Goal: Task Accomplishment & Management: Manage account settings

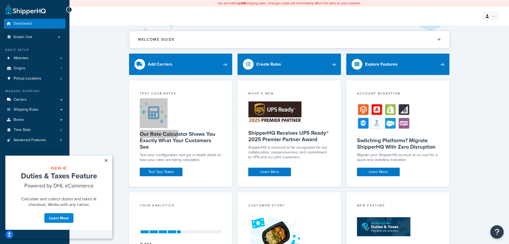
click at [107, 162] on link "×" at bounding box center [105, 160] width 9 height 10
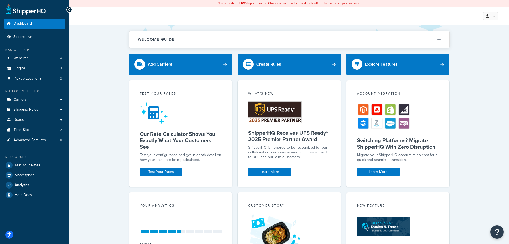
click at [105, 86] on div "Welcome Guide ShipperHQ: An Overview Carrier Setup Shipping Rules Overview Comm…" at bounding box center [289, 173] width 440 height 296
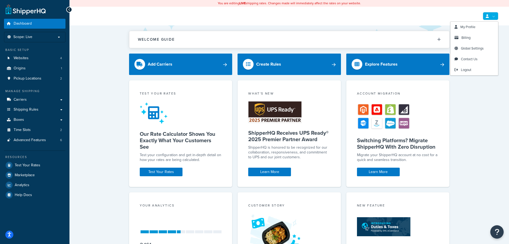
click at [489, 17] on link at bounding box center [491, 16] width 16 height 8
click at [476, 39] on link "Billing" at bounding box center [475, 37] width 48 height 11
